Goal: Information Seeking & Learning: Find specific fact

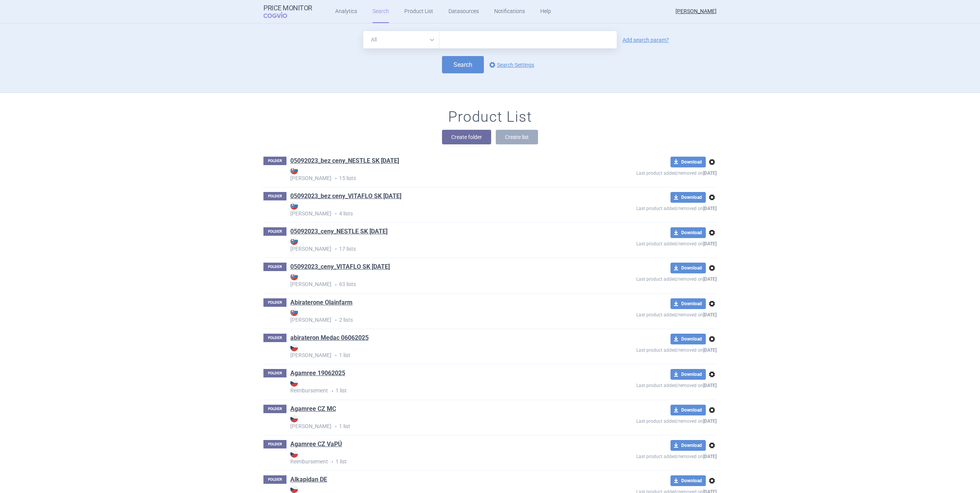
click at [517, 43] on input "text" at bounding box center [527, 39] width 177 height 17
type input "[MEDICAL_DATA]"
click button "Search" at bounding box center [463, 64] width 42 height 17
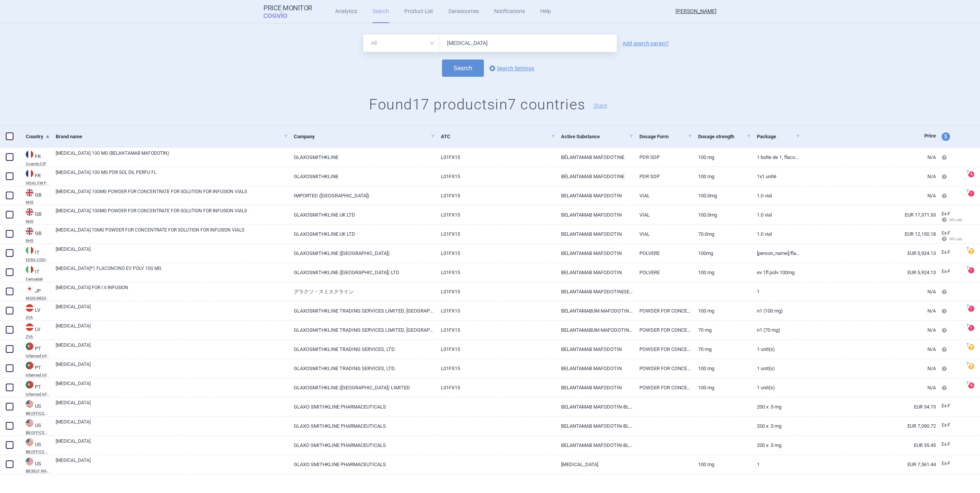
scroll to position [18, 0]
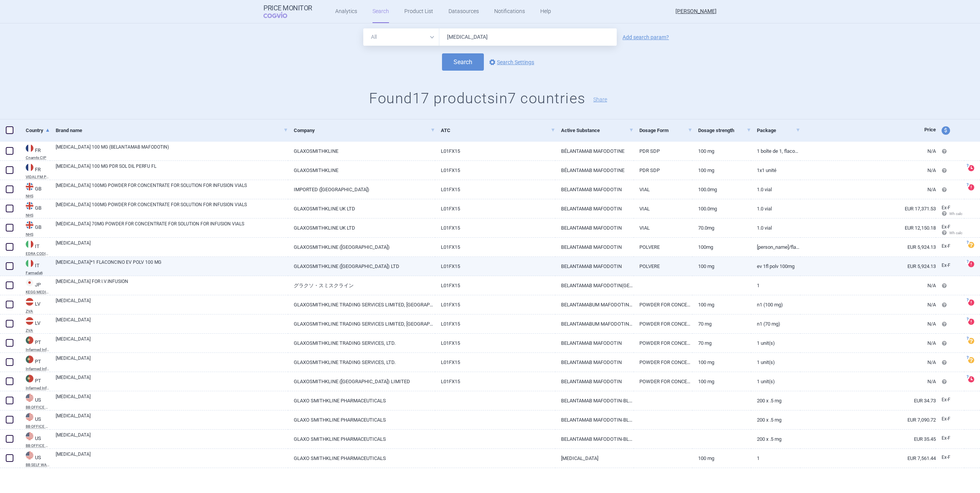
click at [80, 266] on link "[MEDICAL_DATA]*1 FLACONCINO EV POLV 100 MG" at bounding box center [172, 266] width 232 height 14
select select "EUR"
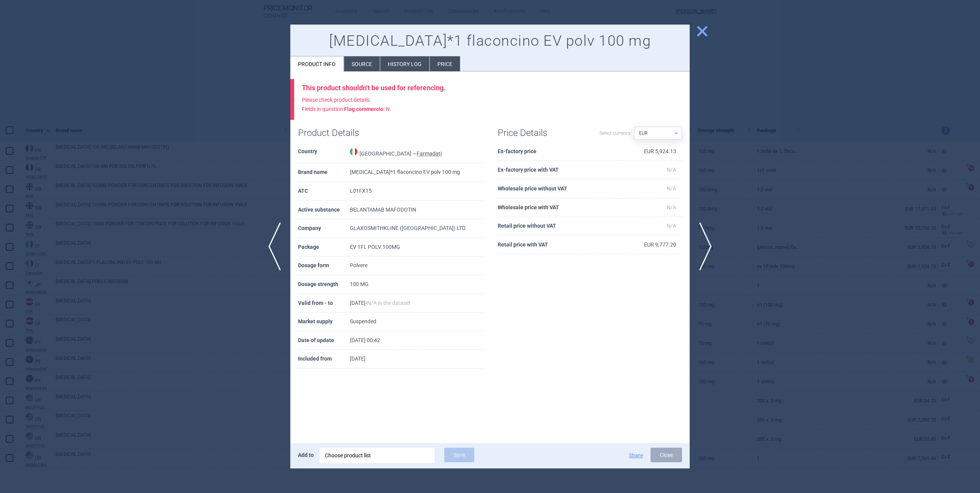
click at [700, 36] on span "close" at bounding box center [702, 31] width 13 height 13
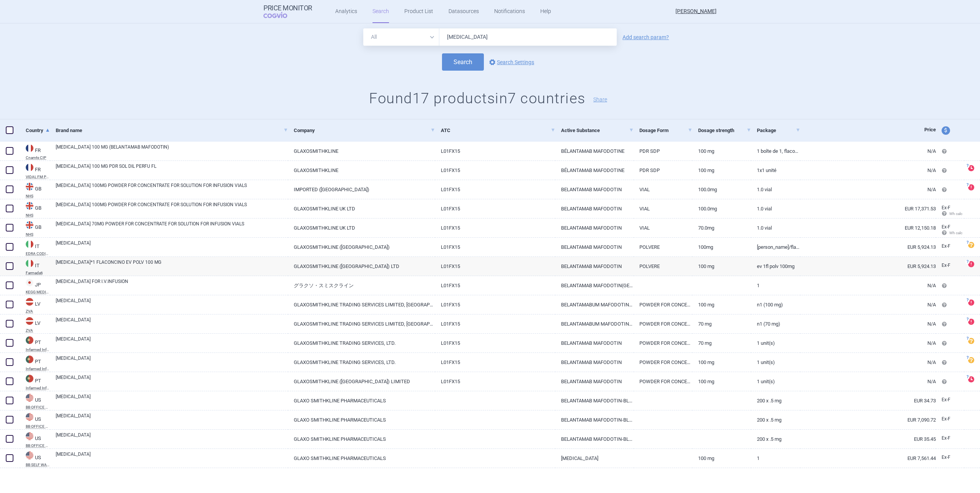
drag, startPoint x: 469, startPoint y: 35, endPoint x: 422, endPoint y: 35, distance: 47.6
click at [422, 35] on div "All Brand Name ATC Company Active Substance Country Newer than [MEDICAL_DATA]" at bounding box center [489, 36] width 253 height 17
